Goal: Use online tool/utility

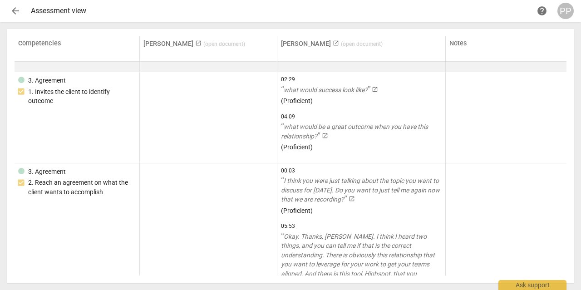
scroll to position [108, 0]
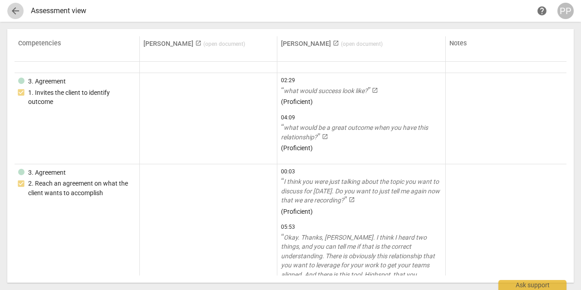
click at [15, 11] on span "arrow_back" at bounding box center [15, 10] width 11 height 11
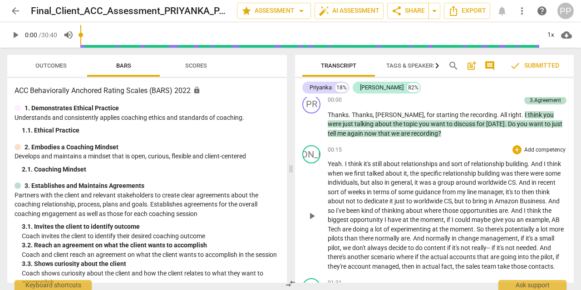
scroll to position [217, 0]
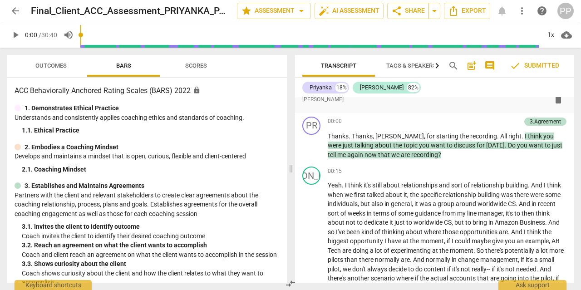
click at [44, 65] on span "Outcomes" at bounding box center [50, 65] width 31 height 7
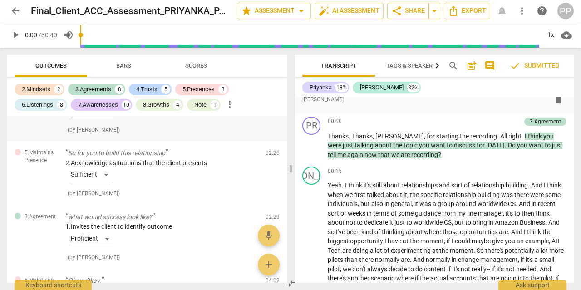
scroll to position [120, 0]
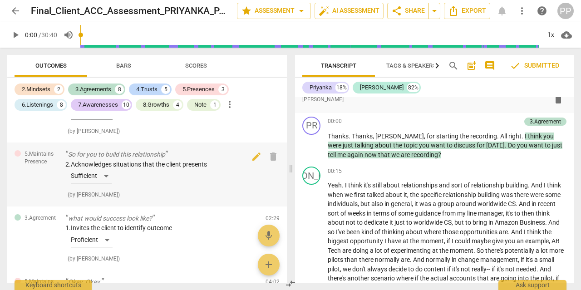
click at [150, 160] on div "2. Acknowledges situations that the client presents Sufficient" at bounding box center [161, 174] width 193 height 28
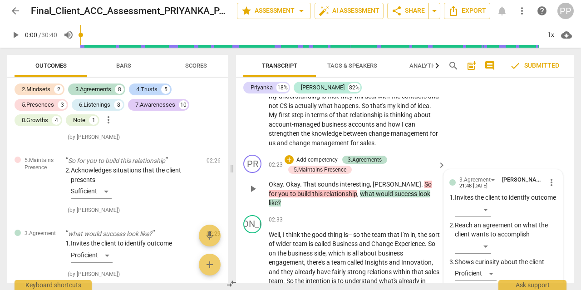
scroll to position [530, 0]
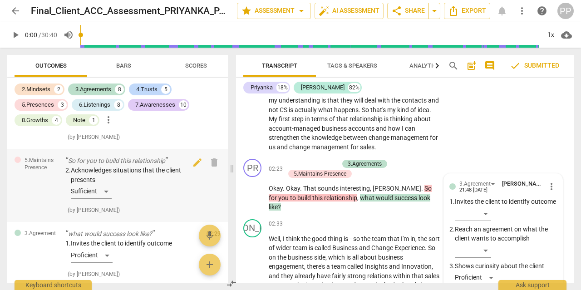
click at [107, 193] on div "2. Acknowledges situations that the client presents Sufficient" at bounding box center [132, 184] width 134 height 37
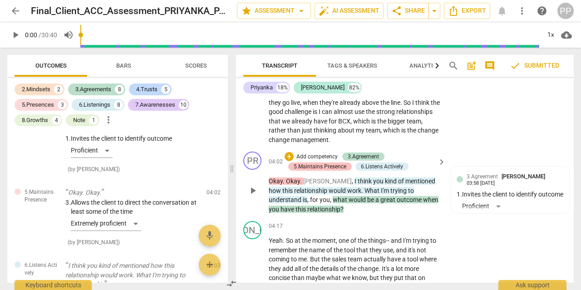
scroll to position [816, 0]
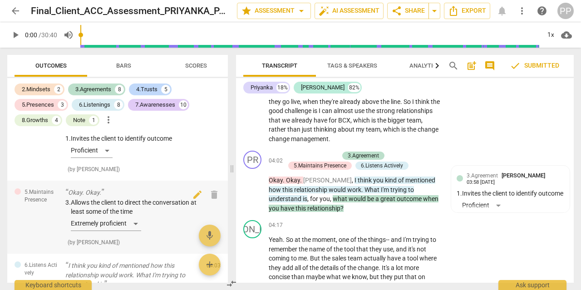
click at [135, 222] on div "3. Allows the client to direct the conversation at least some of the time Extre…" at bounding box center [132, 216] width 134 height 37
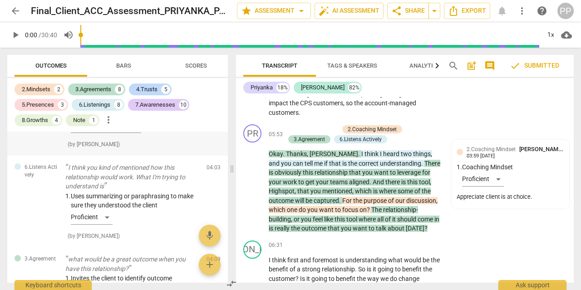
scroll to position [341, 0]
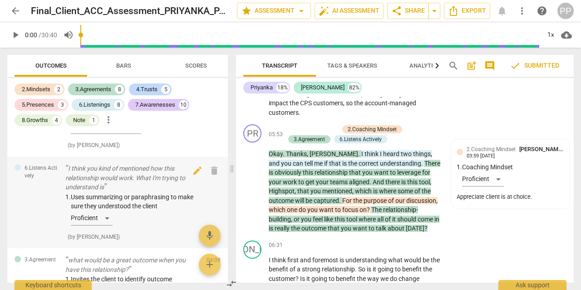
click at [100, 207] on div "1. Uses summarizing or paraphrasing to make sure they understood the client Pro…" at bounding box center [132, 211] width 134 height 37
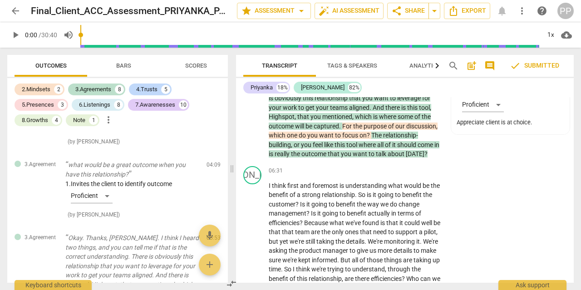
scroll to position [1230, 0]
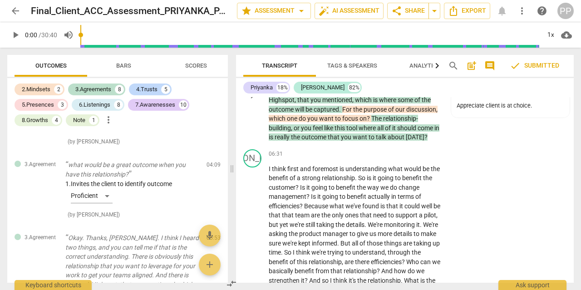
click at [406, 111] on span "discussion" at bounding box center [421, 109] width 30 height 7
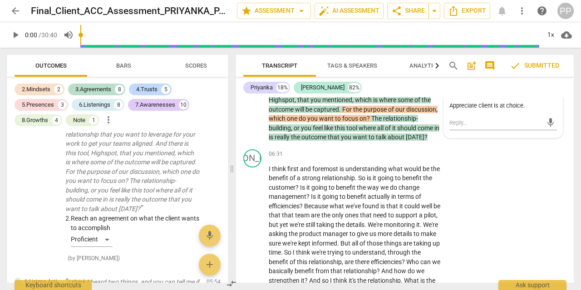
scroll to position [567, 0]
click at [146, 221] on div "2. Reach an agreement on what the client wants to accomplish Proficient" at bounding box center [132, 233] width 134 height 37
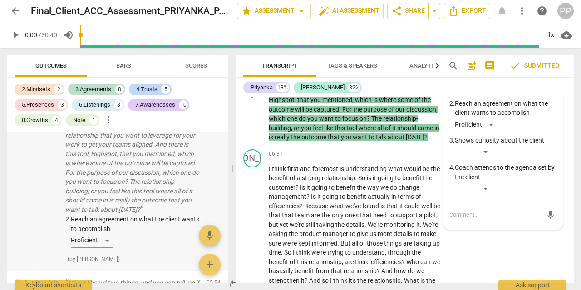
click at [152, 156] on p "Okay. Thanks, [PERSON_NAME]. I think I heard two things, and you can tell me if…" at bounding box center [132, 159] width 134 height 112
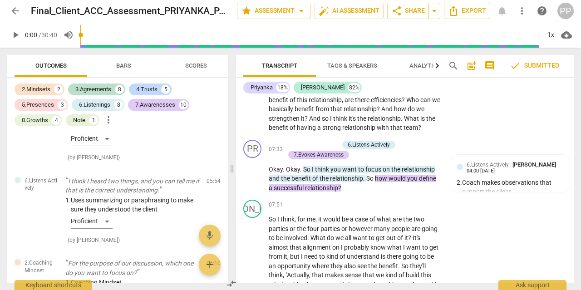
scroll to position [1392, 0]
click at [522, 182] on div "6.Listens Actively [PERSON_NAME] 04:00 [DATE] 2. Coach makes observations that …" at bounding box center [511, 190] width 108 height 59
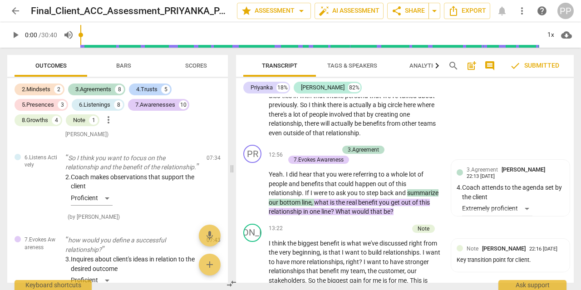
scroll to position [2242, 0]
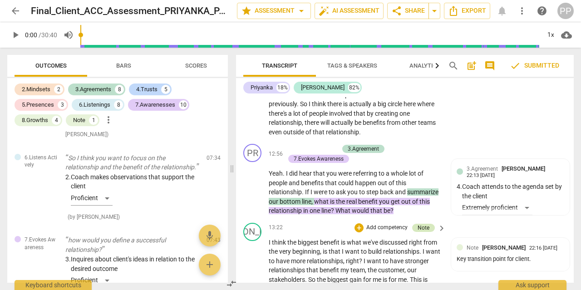
click at [423, 231] on div "Note" at bounding box center [424, 228] width 12 height 8
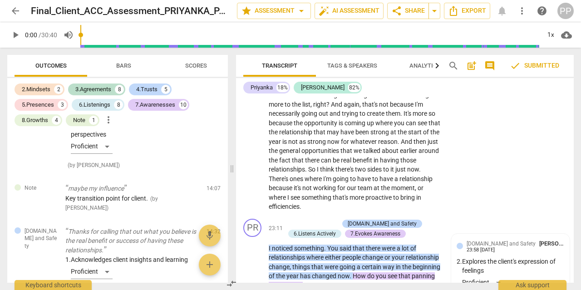
scroll to position [3752, 0]
